Goal: Information Seeking & Learning: Learn about a topic

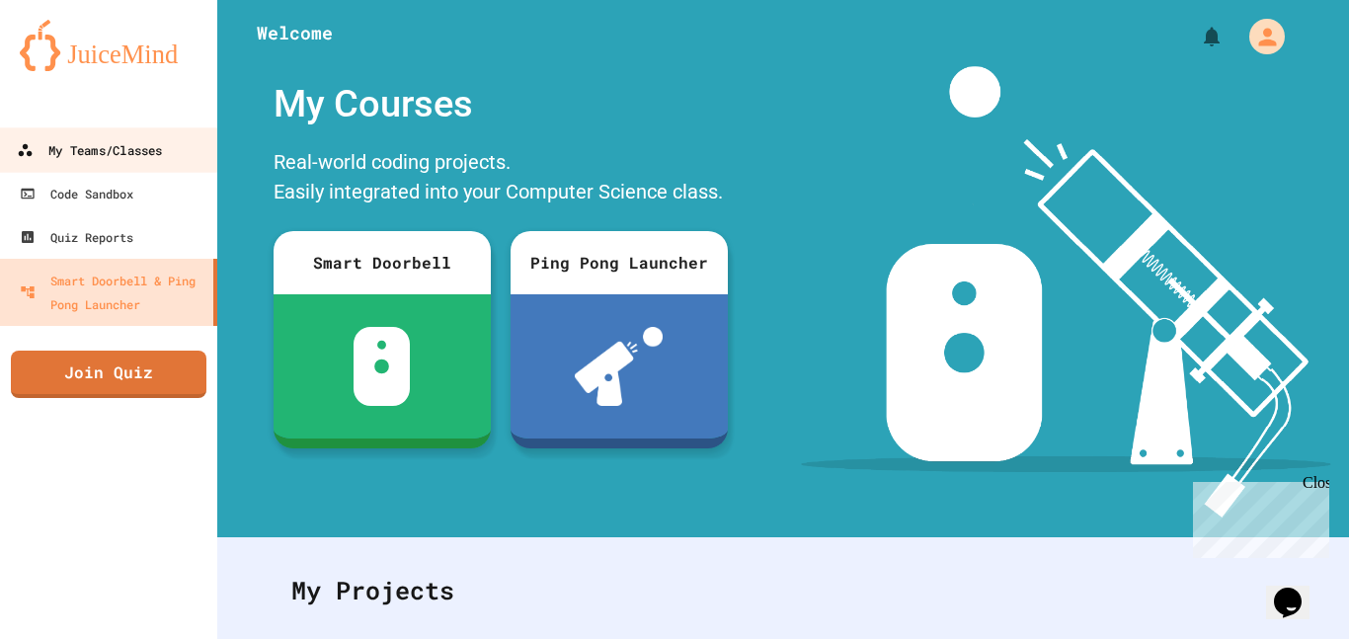
click at [105, 163] on link "My Teams/Classes" at bounding box center [109, 149] width 224 height 44
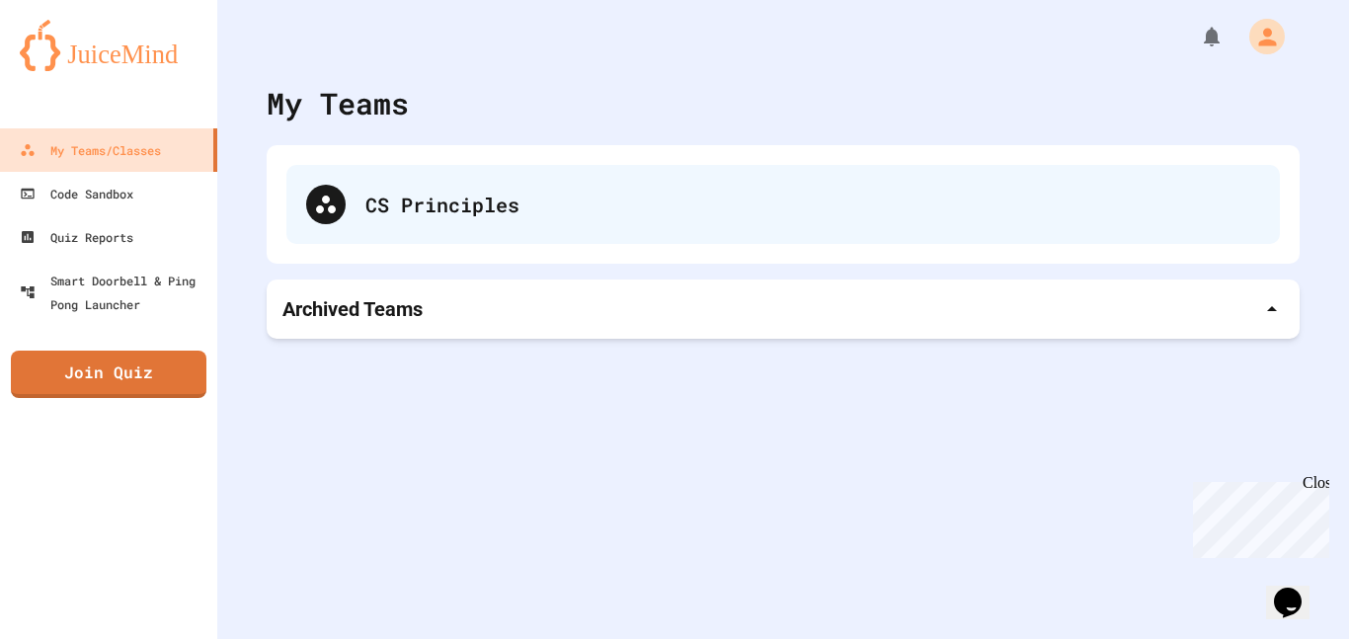
click at [319, 206] on icon at bounding box center [326, 205] width 20 height 18
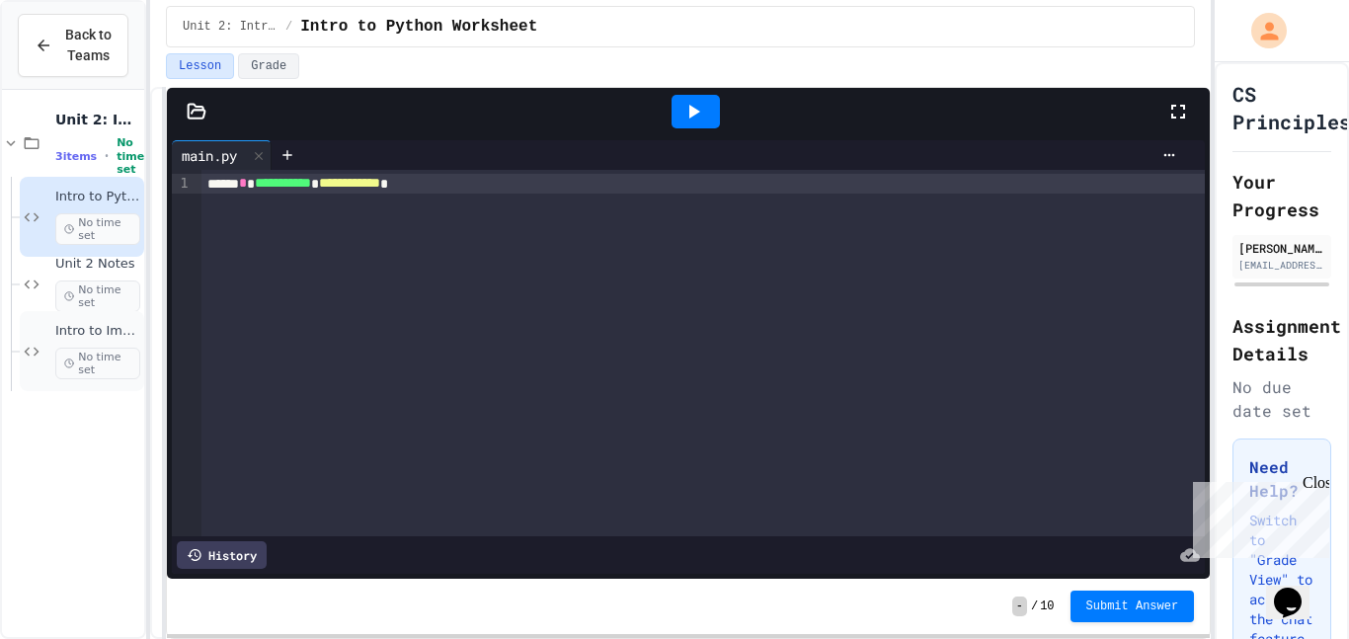
click at [90, 332] on span "Intro to Images" at bounding box center [97, 331] width 85 height 17
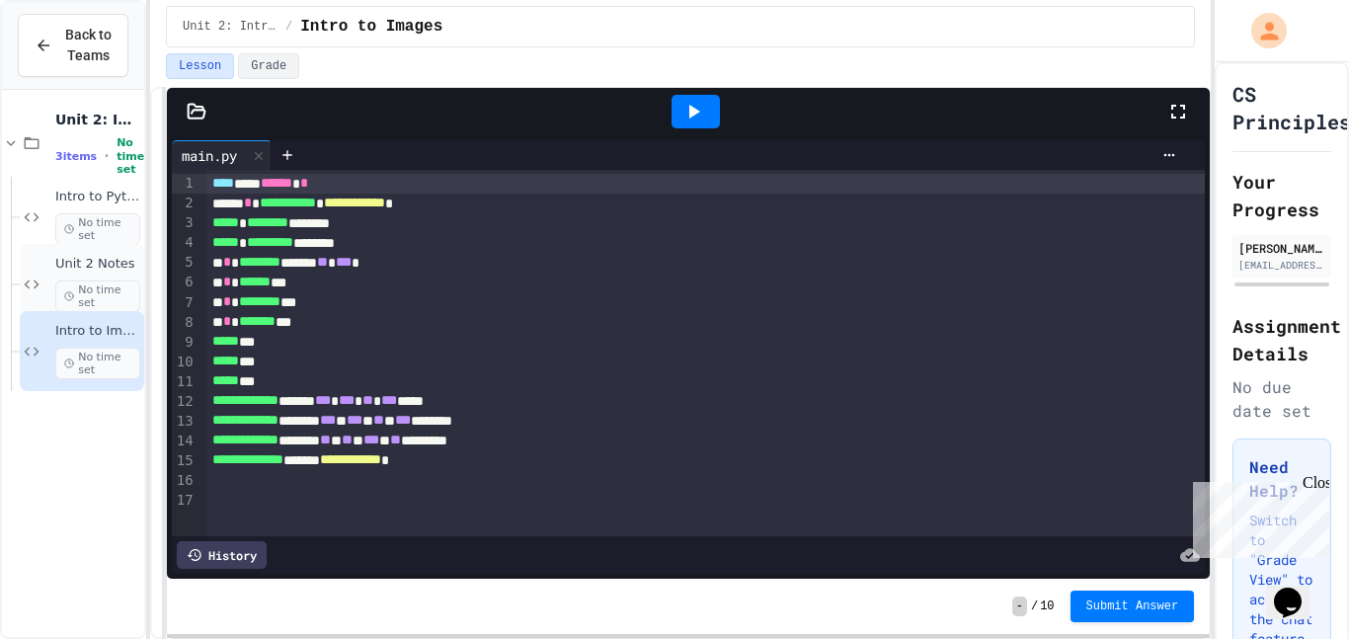
click at [61, 264] on span "Unit 2 Notes" at bounding box center [97, 264] width 85 height 17
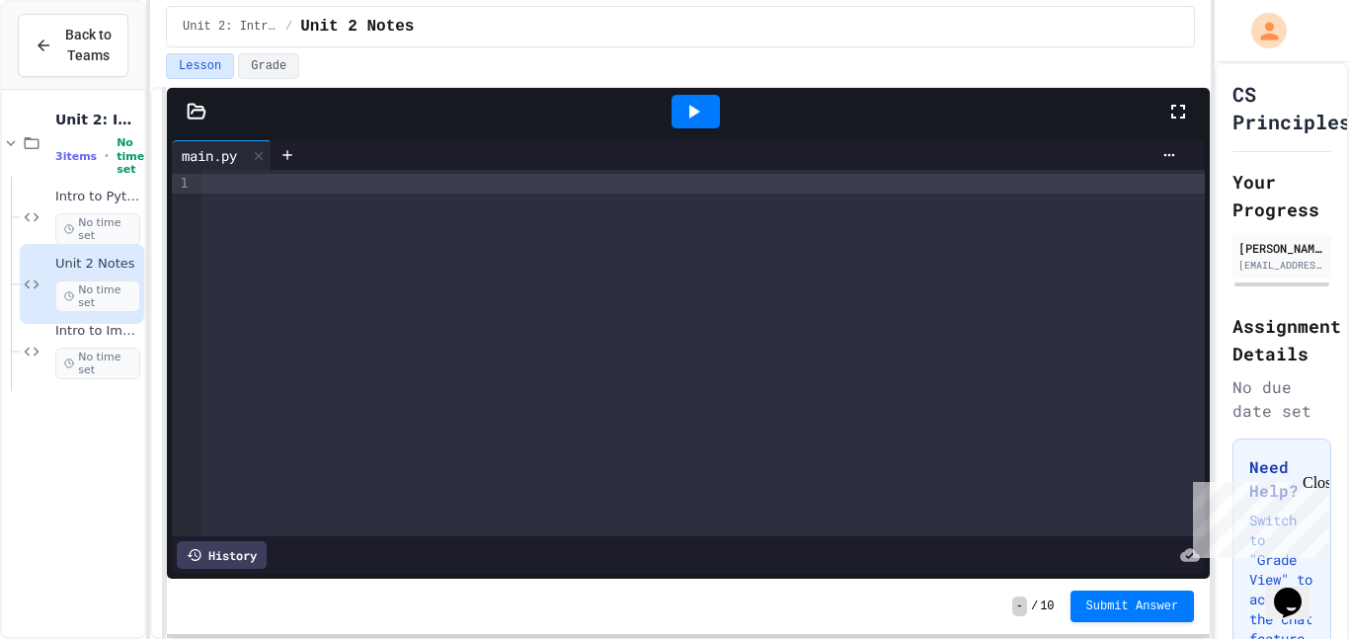
click at [617, 186] on div at bounding box center [702, 184] width 1003 height 20
click at [719, 109] on div at bounding box center [695, 112] width 48 height 34
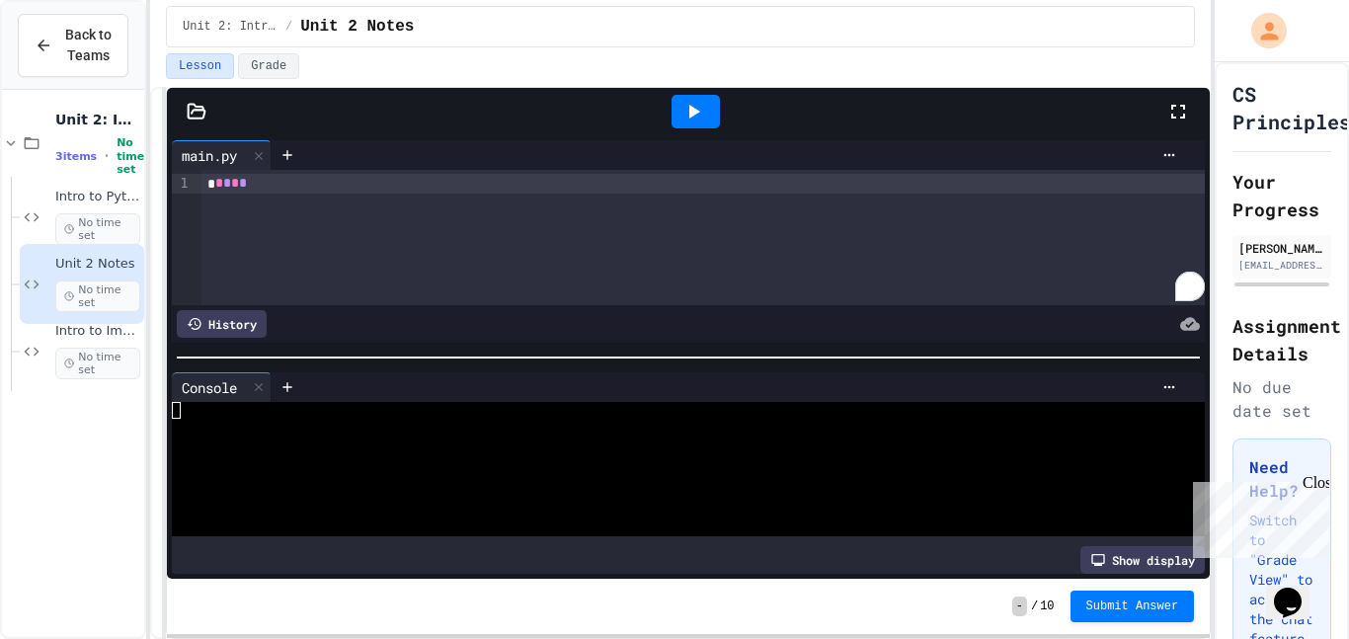
click at [699, 121] on icon at bounding box center [693, 112] width 24 height 24
click at [568, 178] on div "* * * * *" at bounding box center [702, 184] width 1003 height 20
